Goal: Task Accomplishment & Management: Use online tool/utility

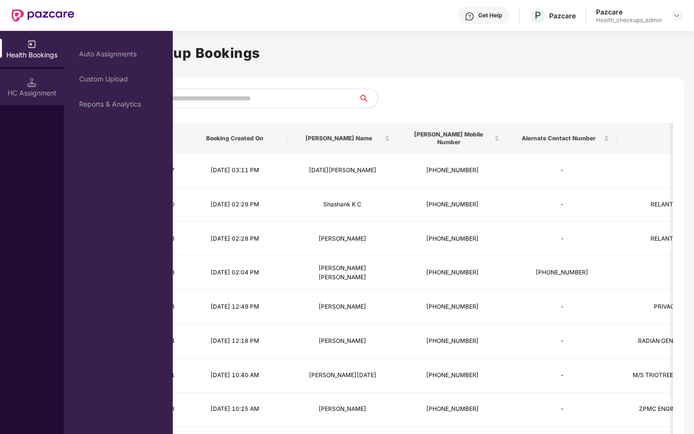
click at [38, 89] on div "HC Assignment" at bounding box center [32, 93] width 64 height 10
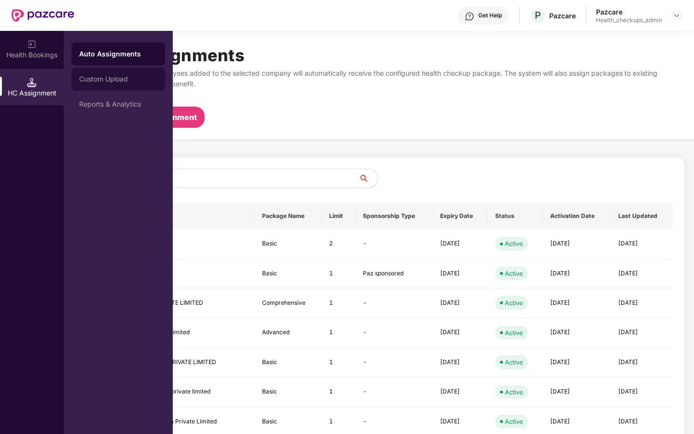
click at [104, 83] on div "Custom Upload" at bounding box center [118, 79] width 94 height 23
